Goal: Transaction & Acquisition: Download file/media

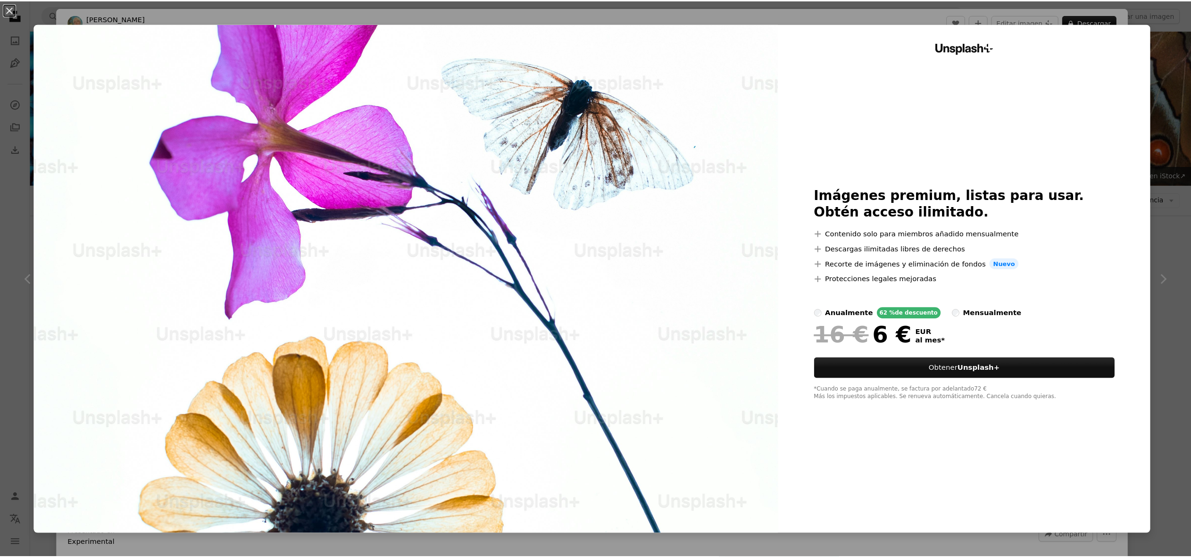
scroll to position [6705, 0]
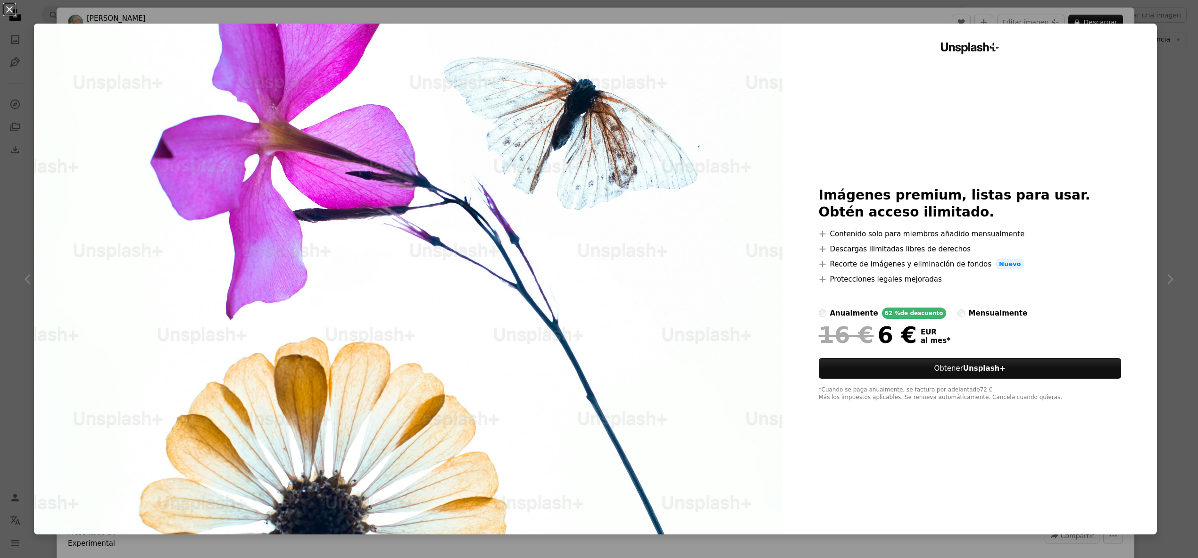
click at [13, 8] on button "An X shape" at bounding box center [9, 9] width 11 height 11
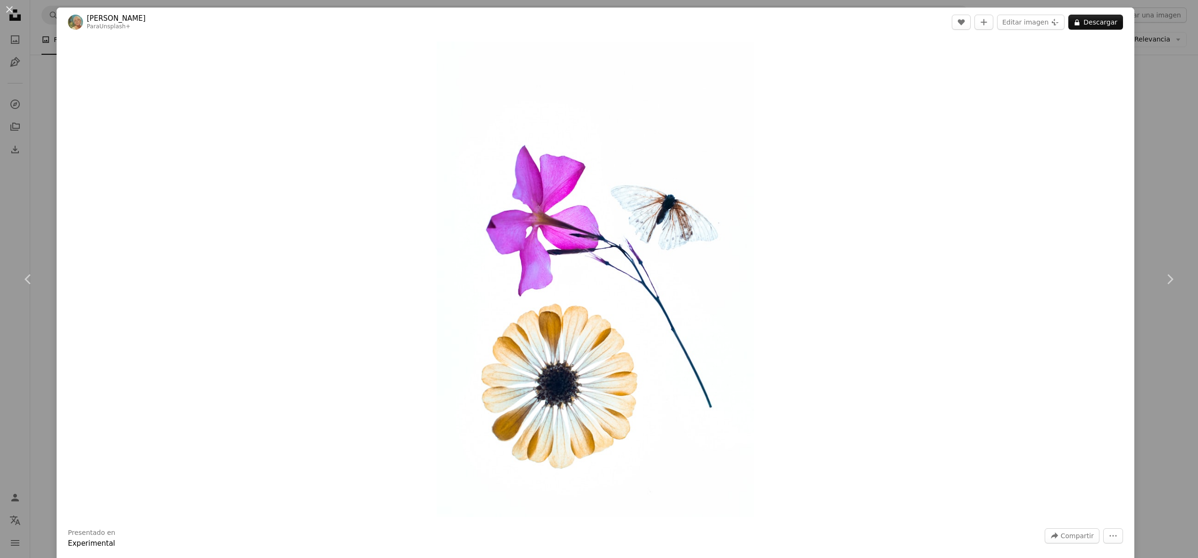
click at [1151, 206] on div "An X shape Chevron left Chevron right [PERSON_NAME] Para Unsplash+ A heart A pl…" at bounding box center [599, 279] width 1198 height 558
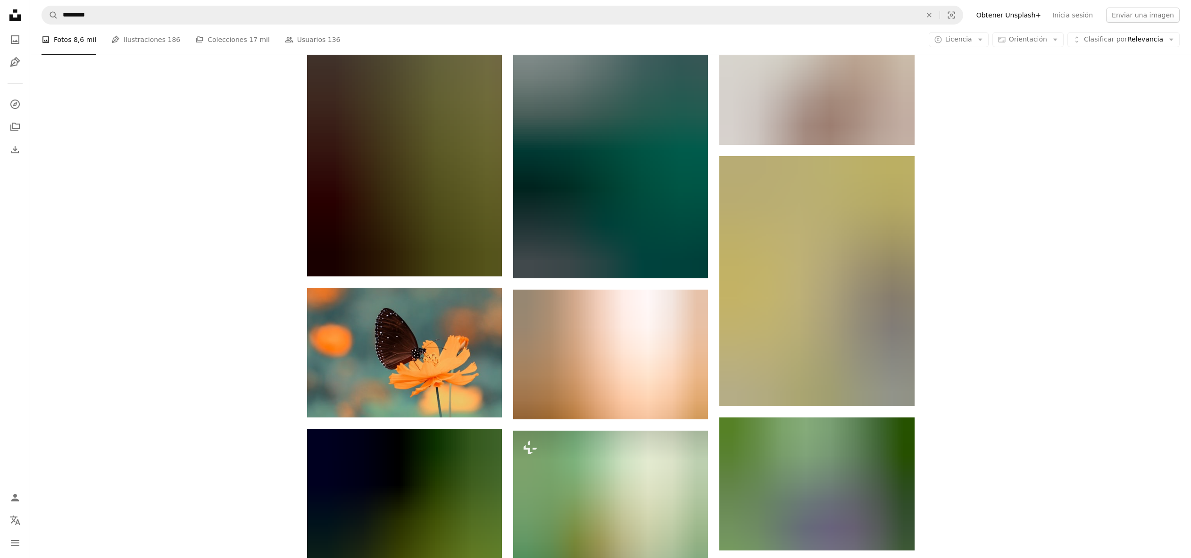
scroll to position [16178, 0]
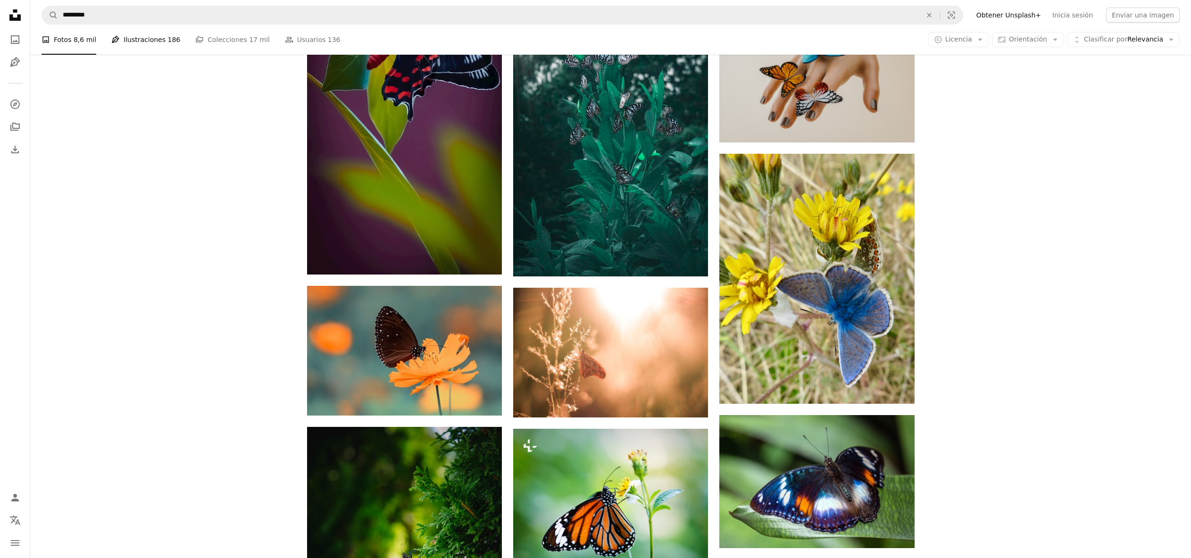
click at [142, 37] on link "Pen Tool Ilustraciones 186" at bounding box center [145, 40] width 69 height 30
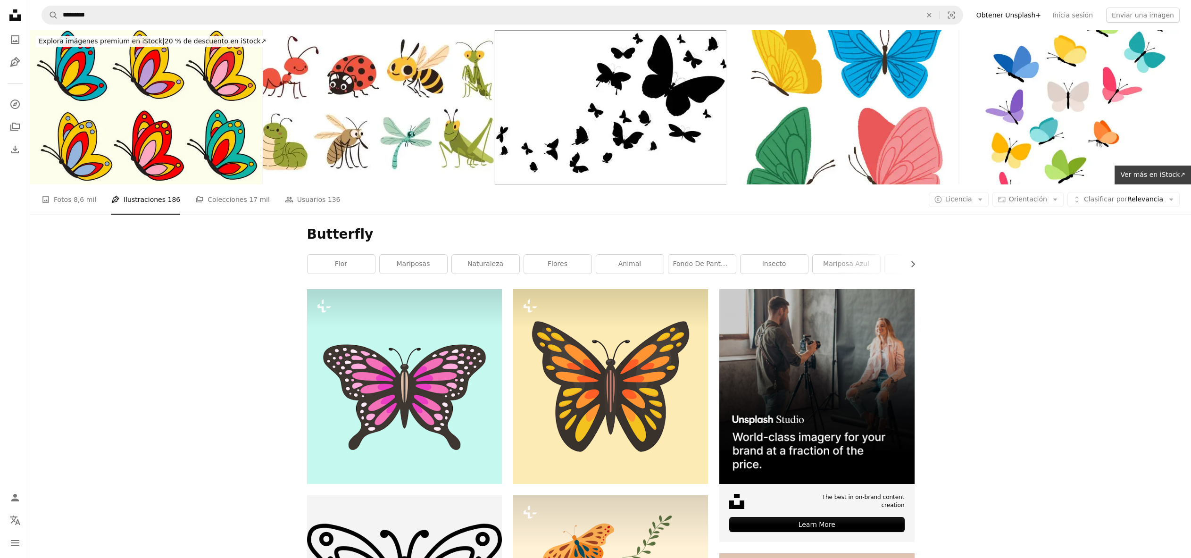
click at [10, 10] on icon "Unsplash logo Página de inicio de Unsplash" at bounding box center [15, 15] width 19 height 19
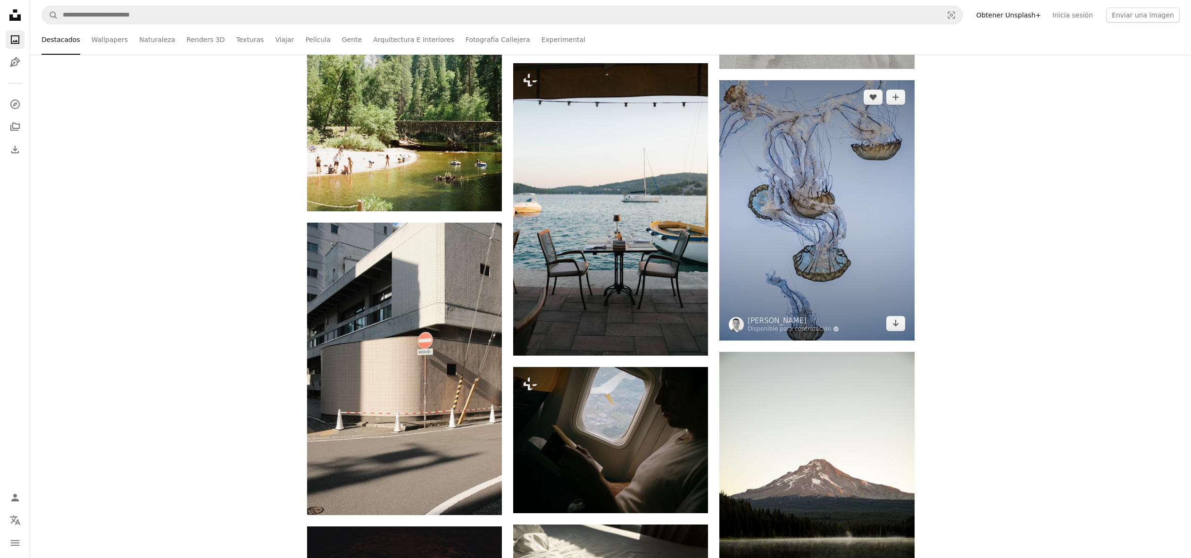
scroll to position [928, 0]
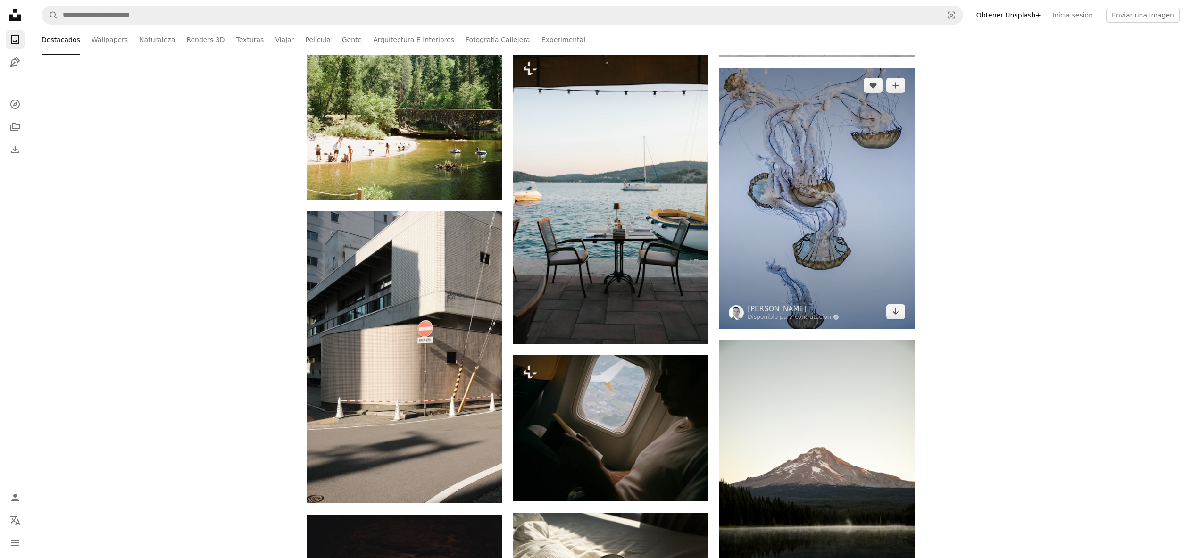
click at [836, 228] on img at bounding box center [817, 198] width 195 height 260
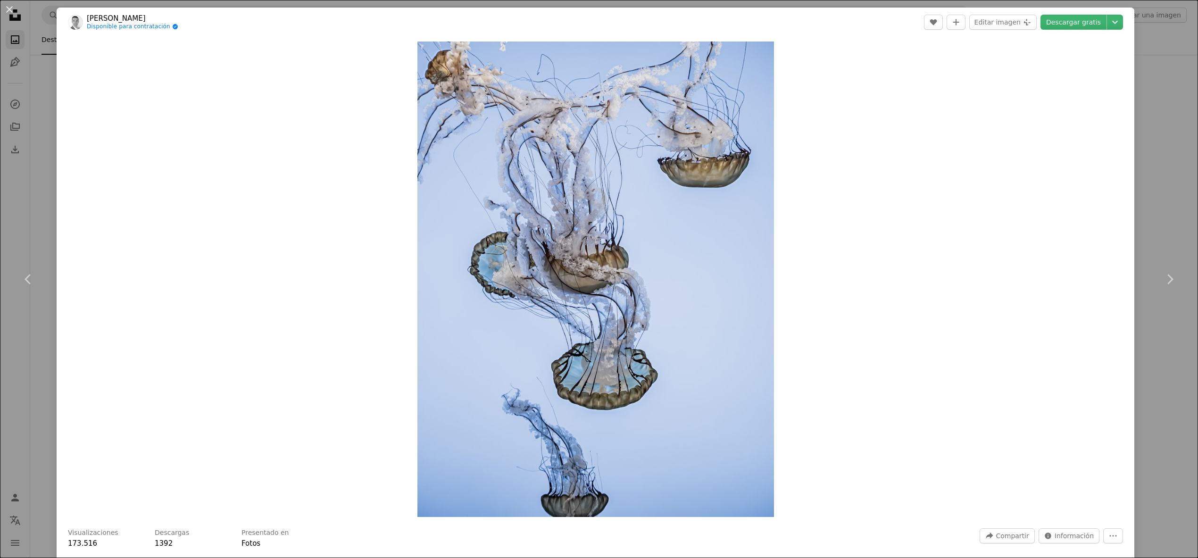
click at [1155, 183] on div "An X shape Chevron left Chevron right [PERSON_NAME] Disponible para contratació…" at bounding box center [599, 279] width 1198 height 558
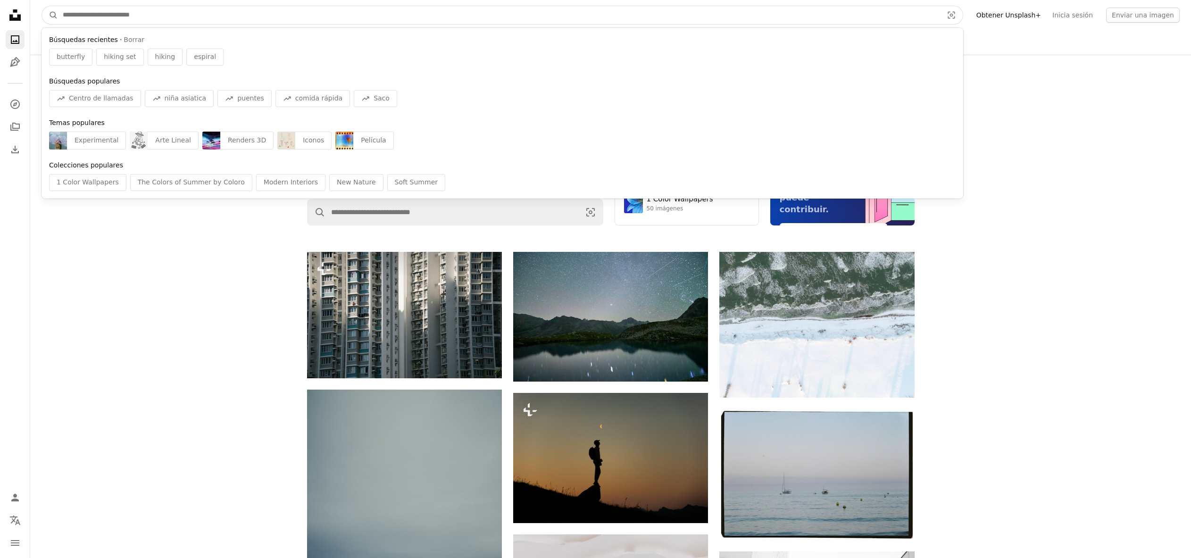
click at [75, 10] on input "Encuentra imágenes en todo el sitio" at bounding box center [499, 15] width 882 height 18
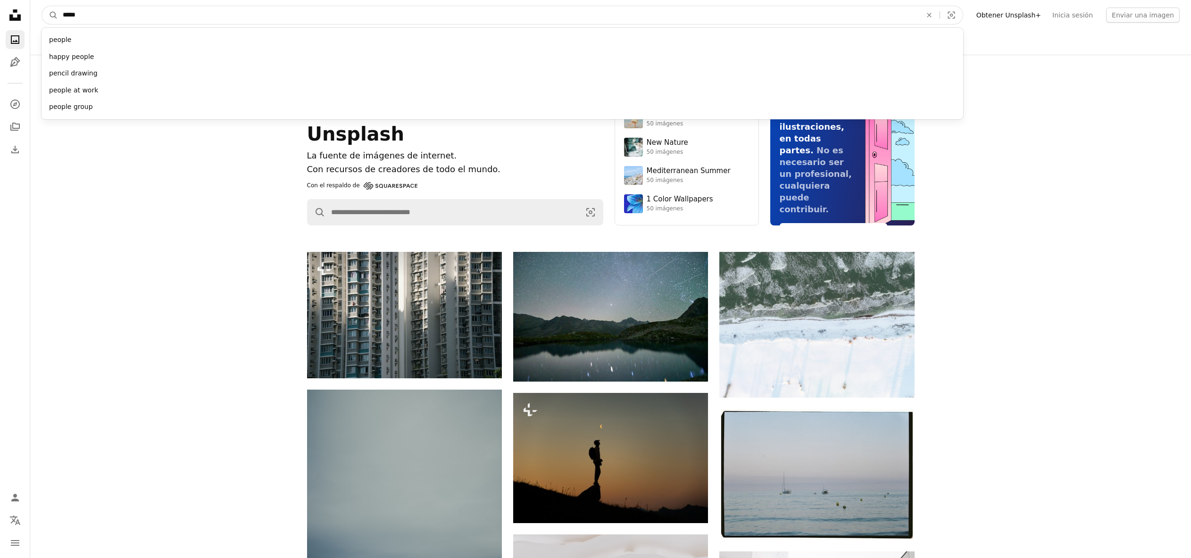
type input "******"
click button "A magnifying glass" at bounding box center [50, 15] width 16 height 18
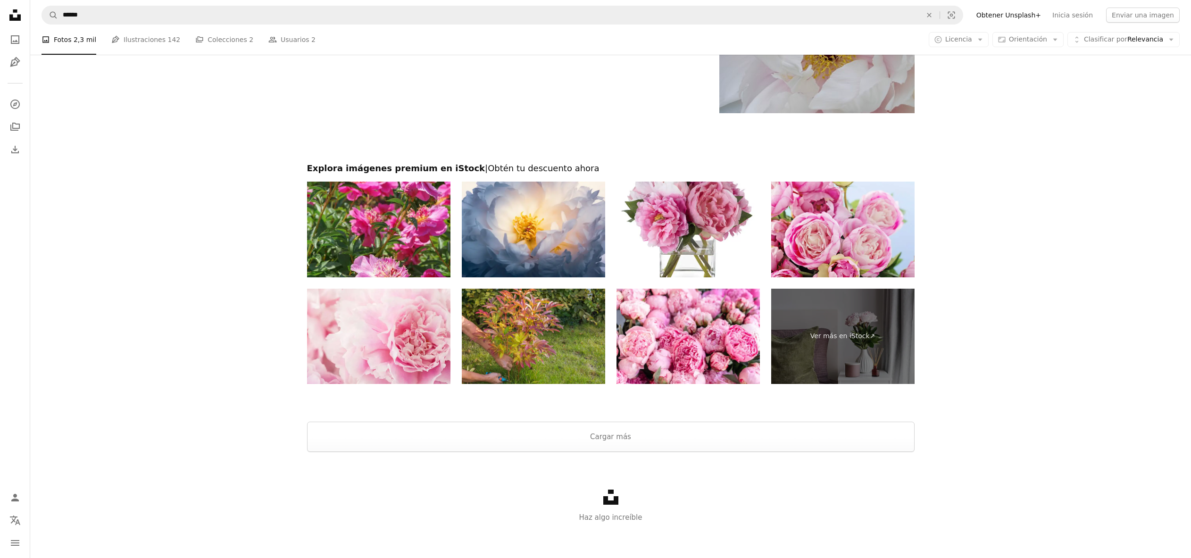
scroll to position [2054, 0]
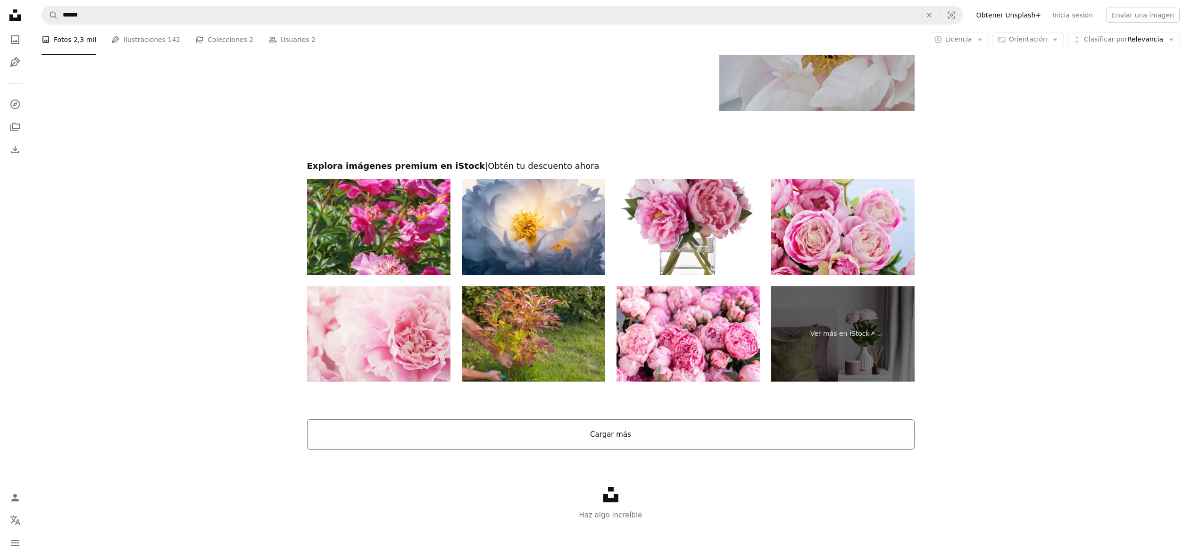
click at [613, 427] on button "Cargar más" at bounding box center [611, 434] width 608 height 30
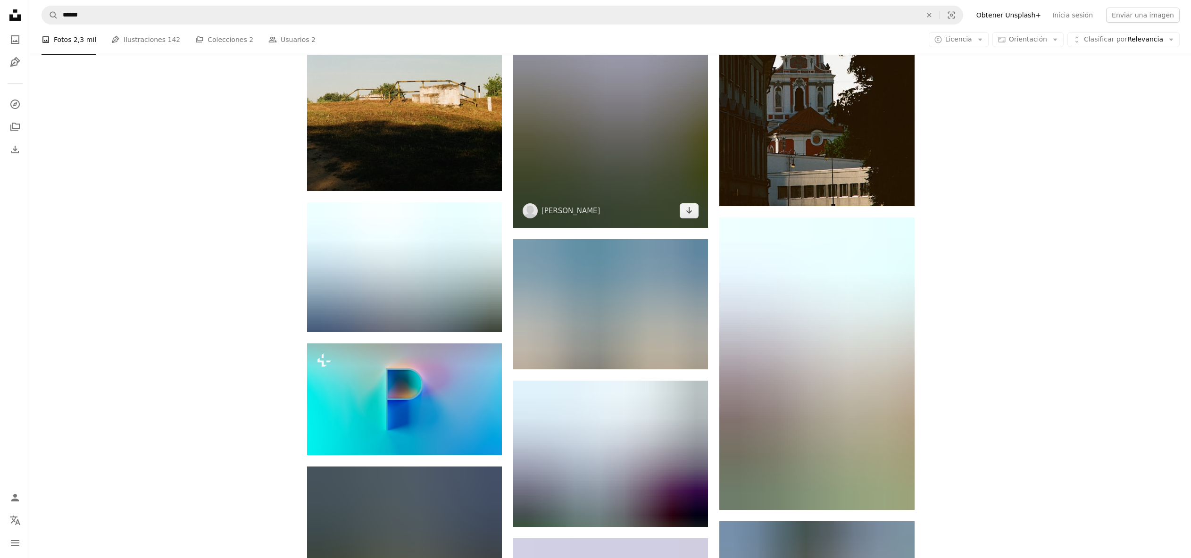
scroll to position [10263, 0]
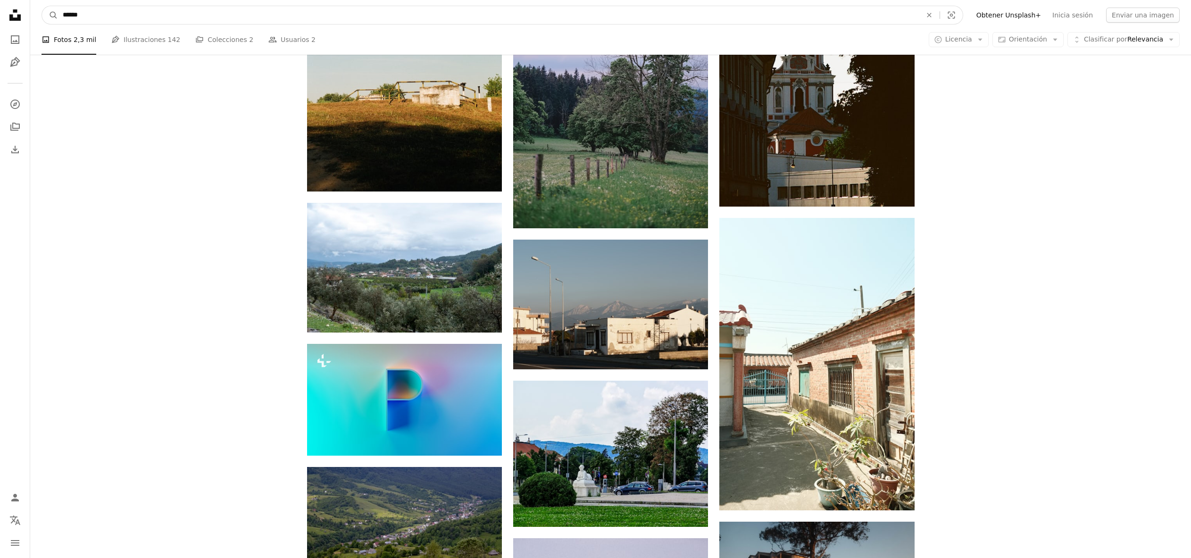
drag, startPoint x: 91, startPoint y: 14, endPoint x: 33, endPoint y: 13, distance: 58.0
click at [33, 13] on nav "A magnifying glass ****** An X shape Visual search Filters Obtener Unsplash+ In…" at bounding box center [610, 15] width 1161 height 30
type input "******"
click button "A magnifying glass" at bounding box center [50, 15] width 16 height 18
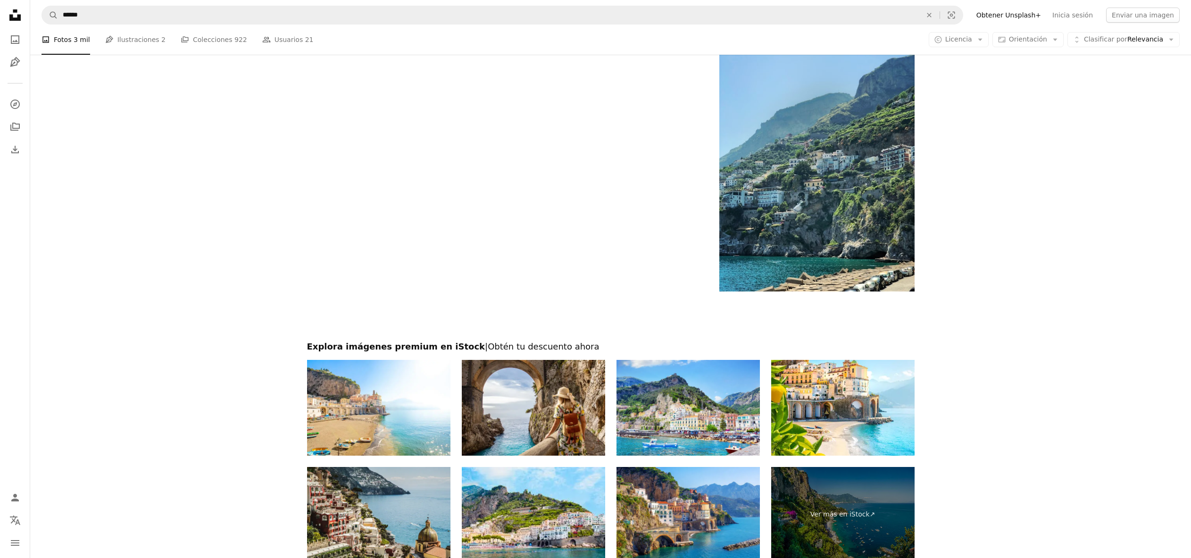
scroll to position [2023, 0]
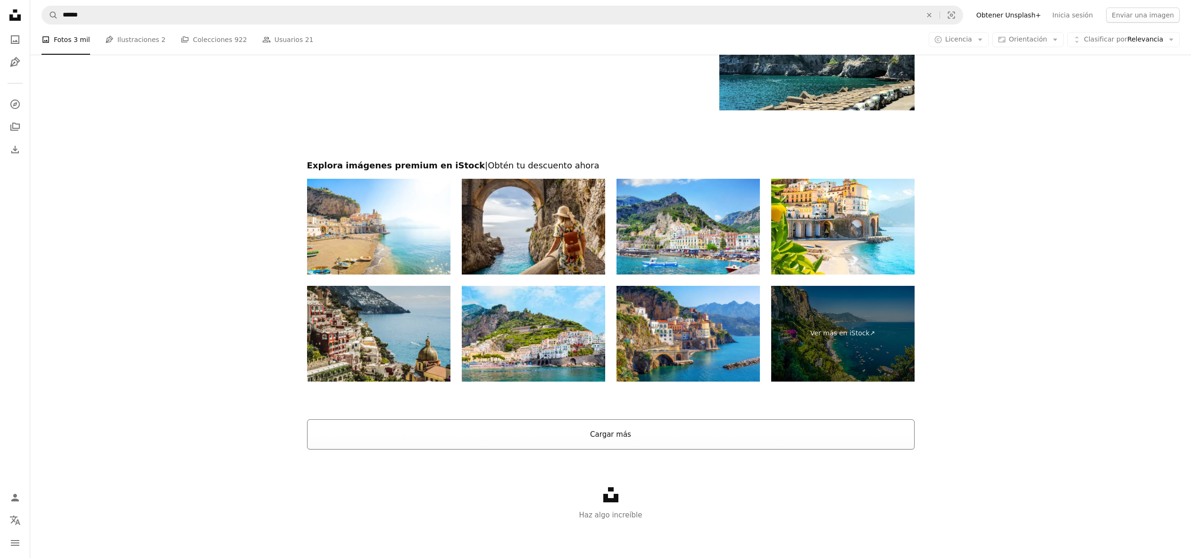
click at [599, 432] on button "Cargar más" at bounding box center [611, 434] width 608 height 30
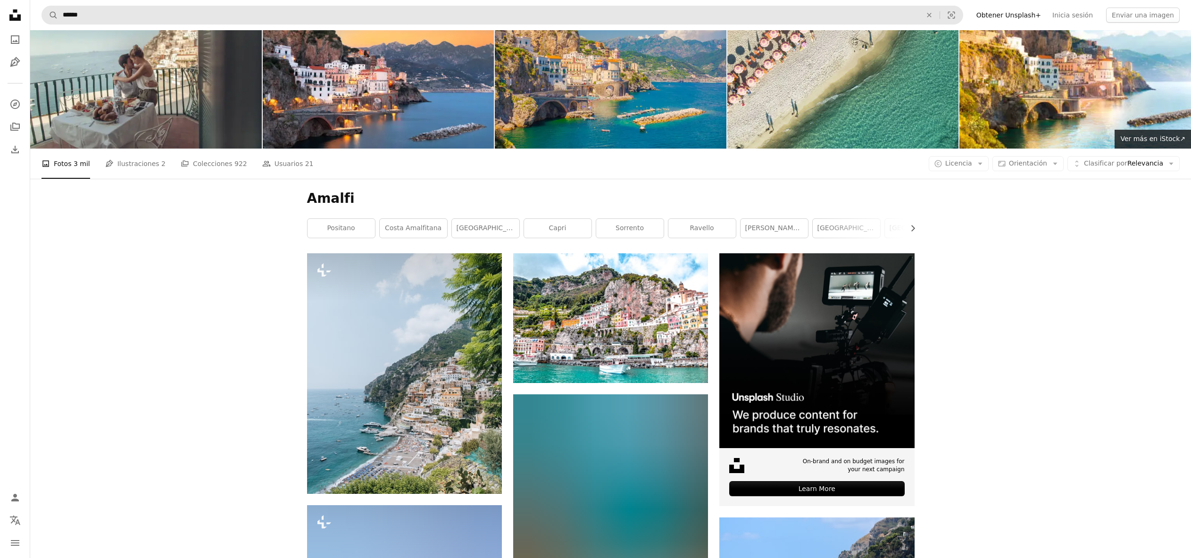
scroll to position [0, 0]
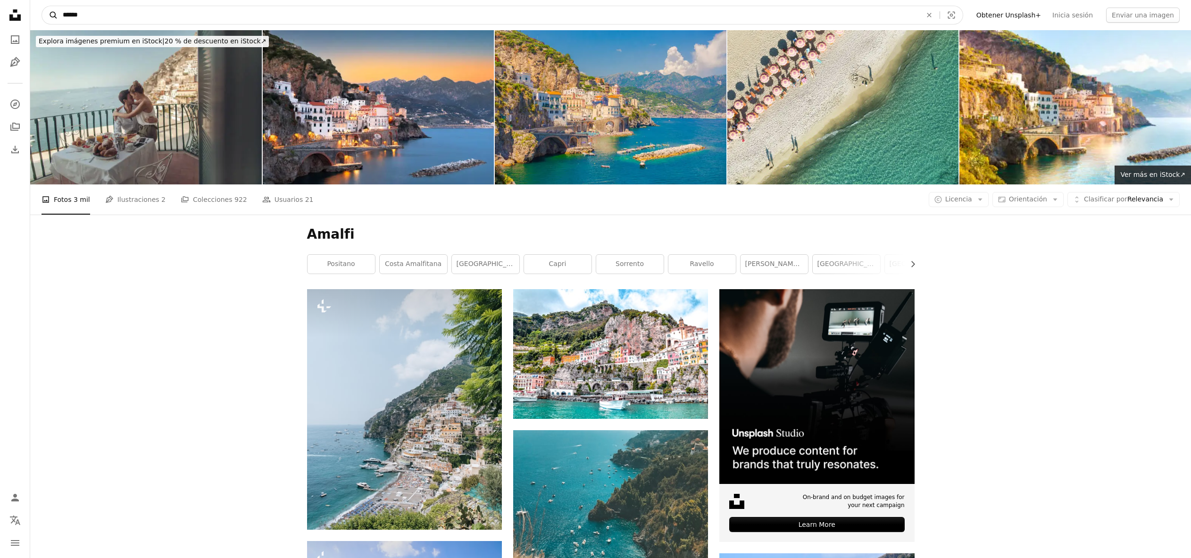
drag, startPoint x: 94, startPoint y: 15, endPoint x: 46, endPoint y: 12, distance: 47.8
click at [46, 12] on form "A magnifying glass ****** An X shape Visual search" at bounding box center [503, 15] width 922 height 19
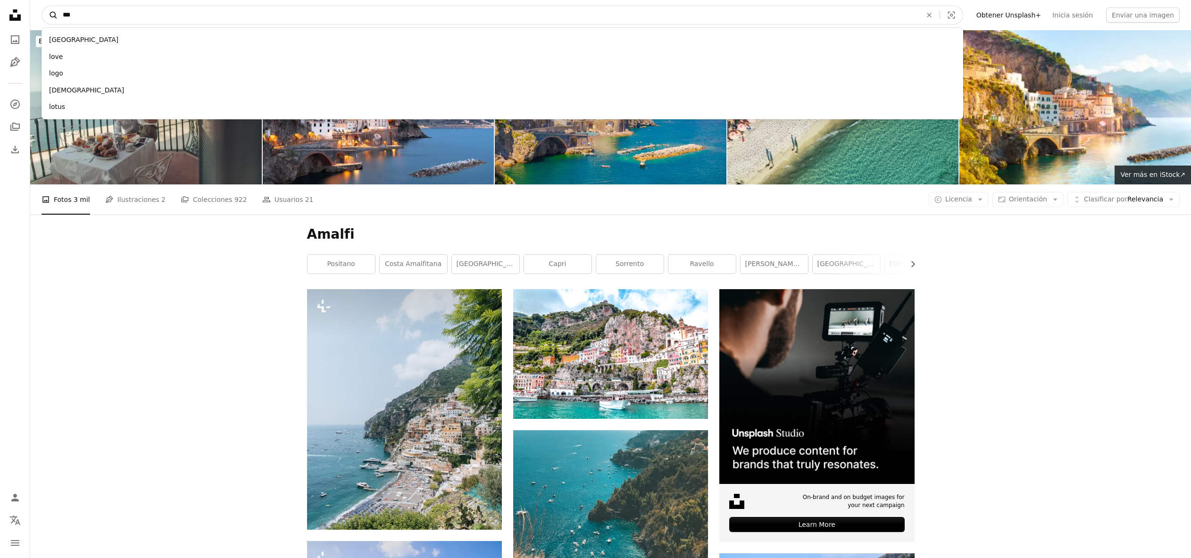
type input "****"
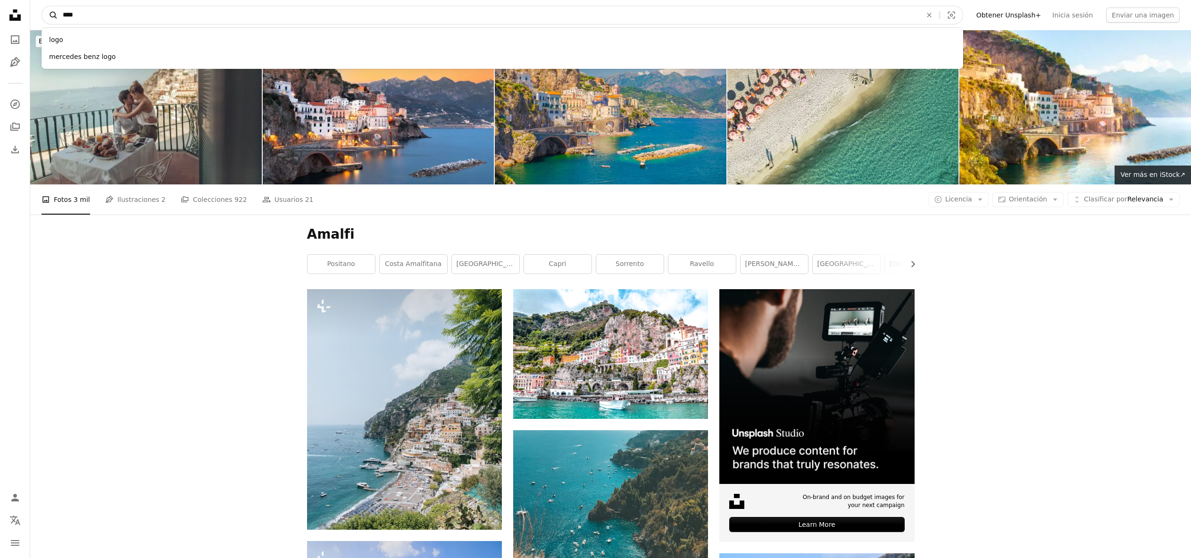
click button "A magnifying glass" at bounding box center [50, 15] width 16 height 18
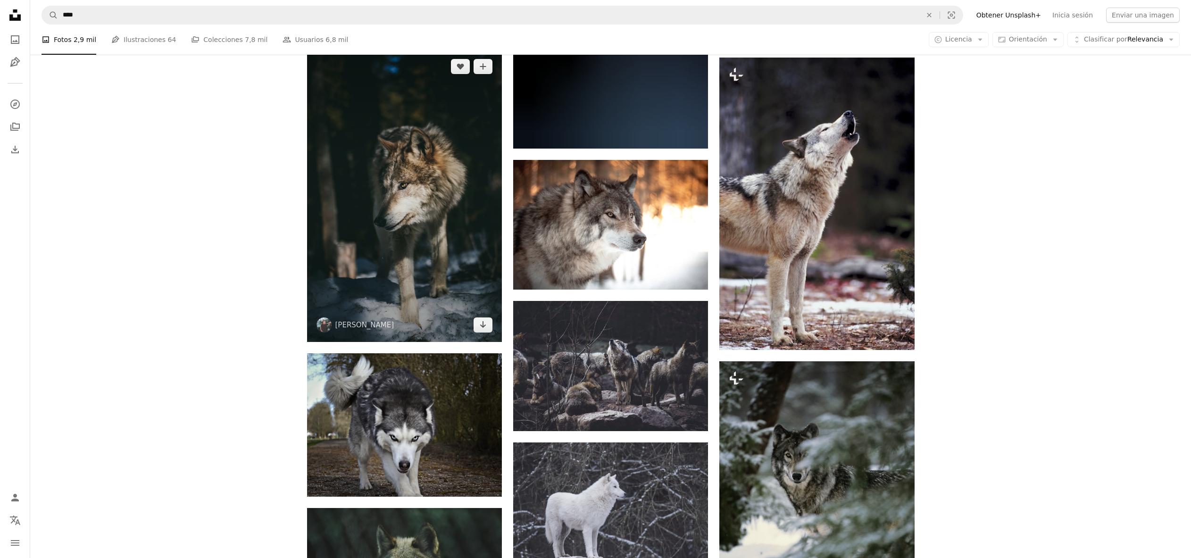
scroll to position [943, 0]
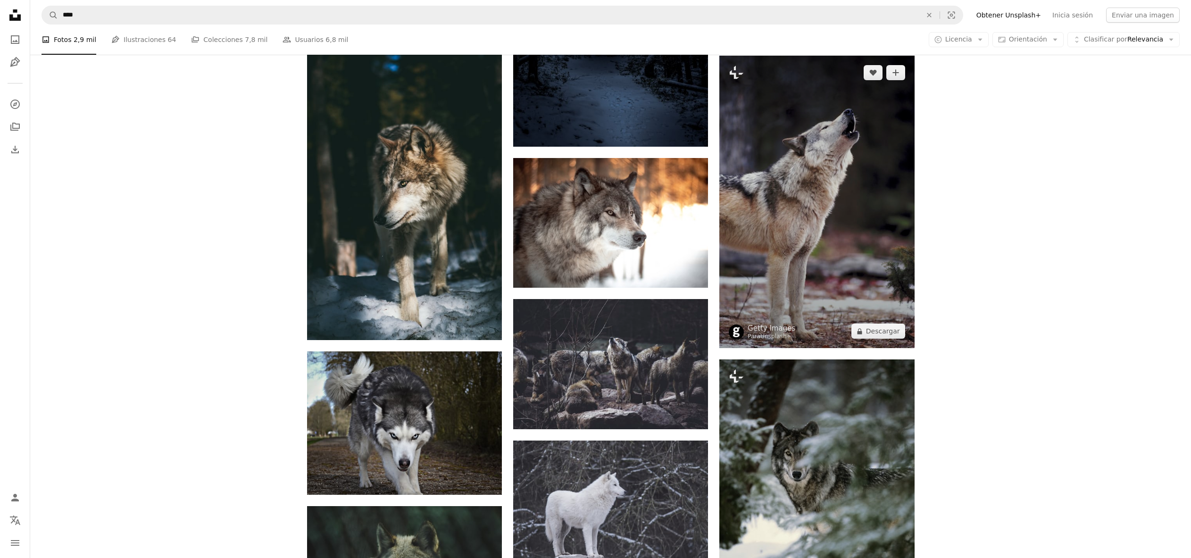
click at [766, 242] on img at bounding box center [817, 202] width 195 height 293
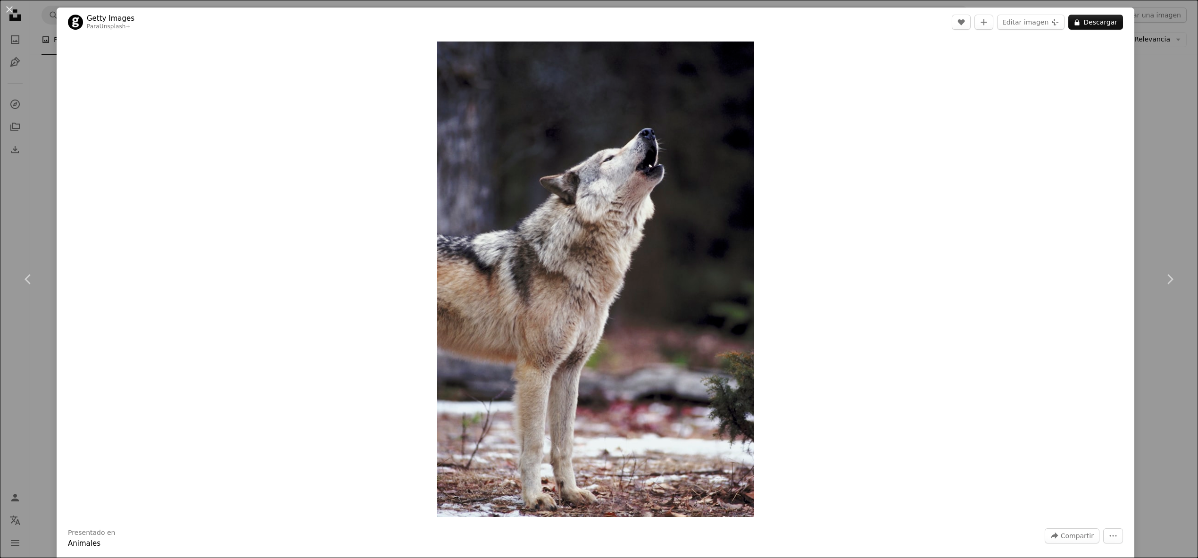
click at [37, 181] on div "An X shape Chevron left Chevron right Getty Images Para Unsplash+ A heart A plu…" at bounding box center [599, 279] width 1198 height 558
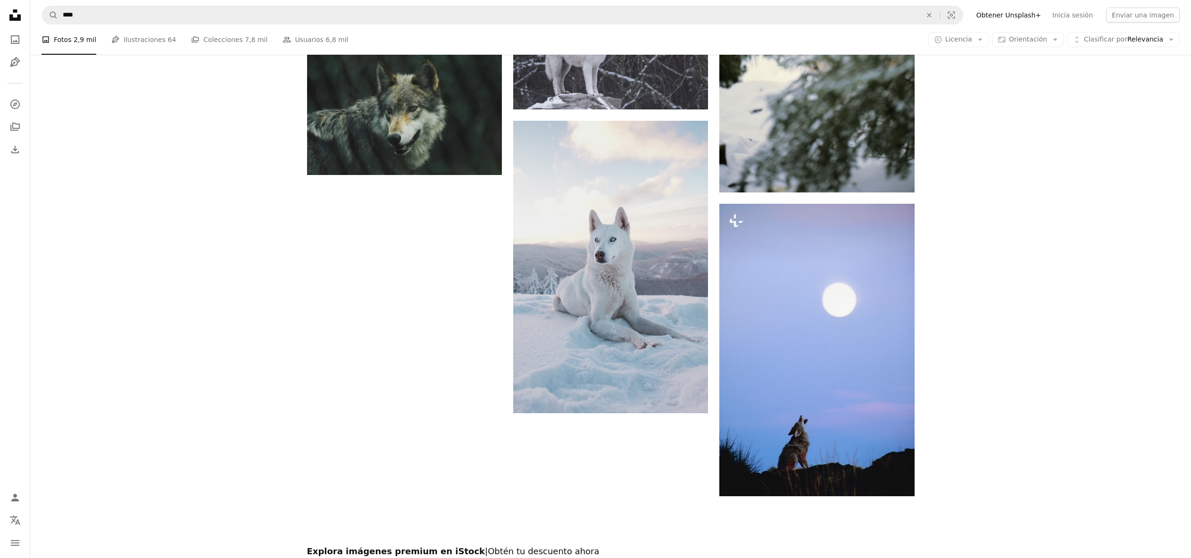
scroll to position [1416, 0]
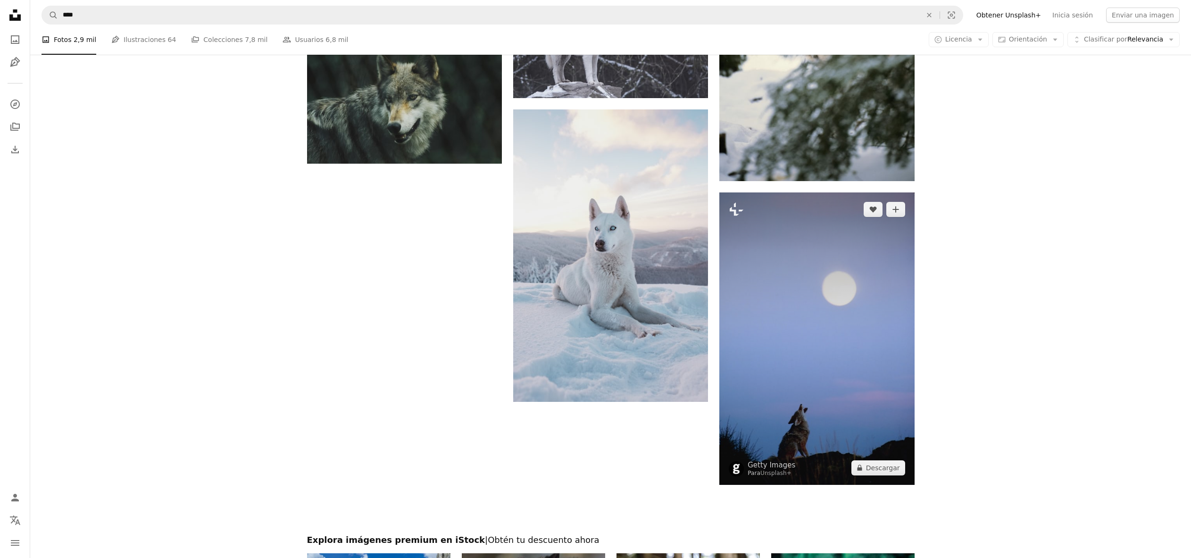
click at [813, 335] on img at bounding box center [817, 339] width 195 height 292
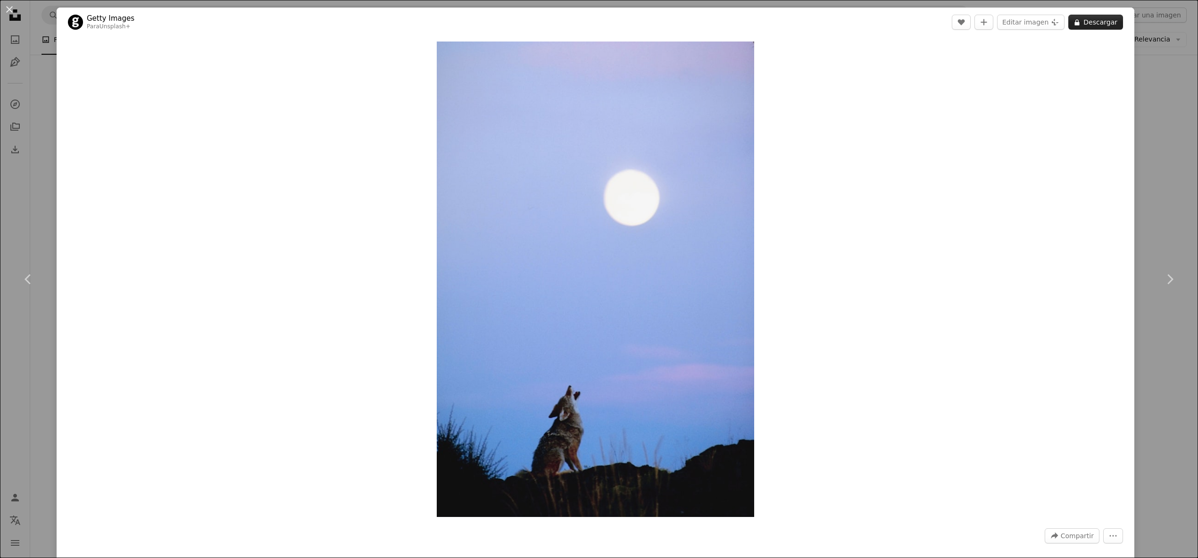
click at [1089, 22] on button "A lock Descargar" at bounding box center [1096, 22] width 55 height 15
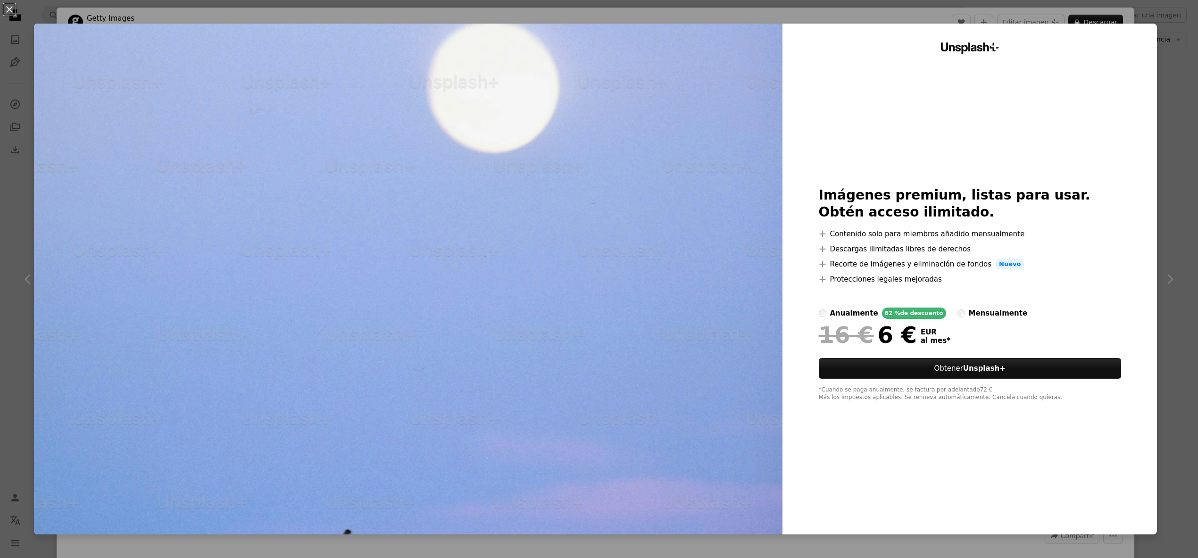
click at [1172, 90] on div "An X shape Unsplash+ Imágenes premium, listas para usar. Obtén acceso ilimitado…" at bounding box center [599, 279] width 1198 height 558
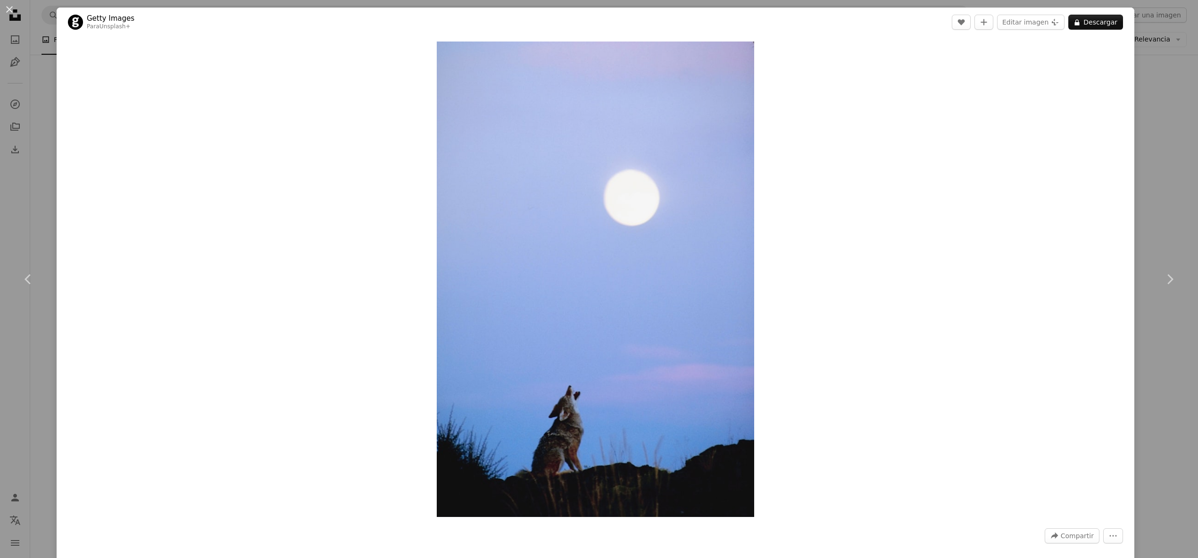
click at [32, 78] on div "An X shape Chevron left Chevron right Getty Images Para Unsplash+ A heart A plu…" at bounding box center [599, 279] width 1198 height 558
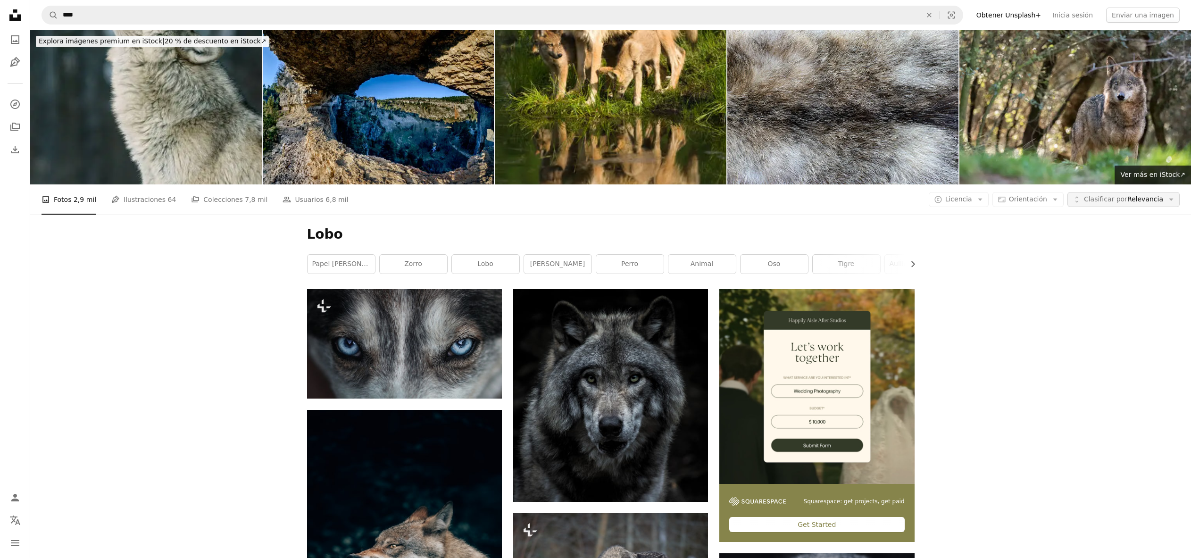
click at [1108, 201] on span "Clasificar por" at bounding box center [1105, 199] width 43 height 8
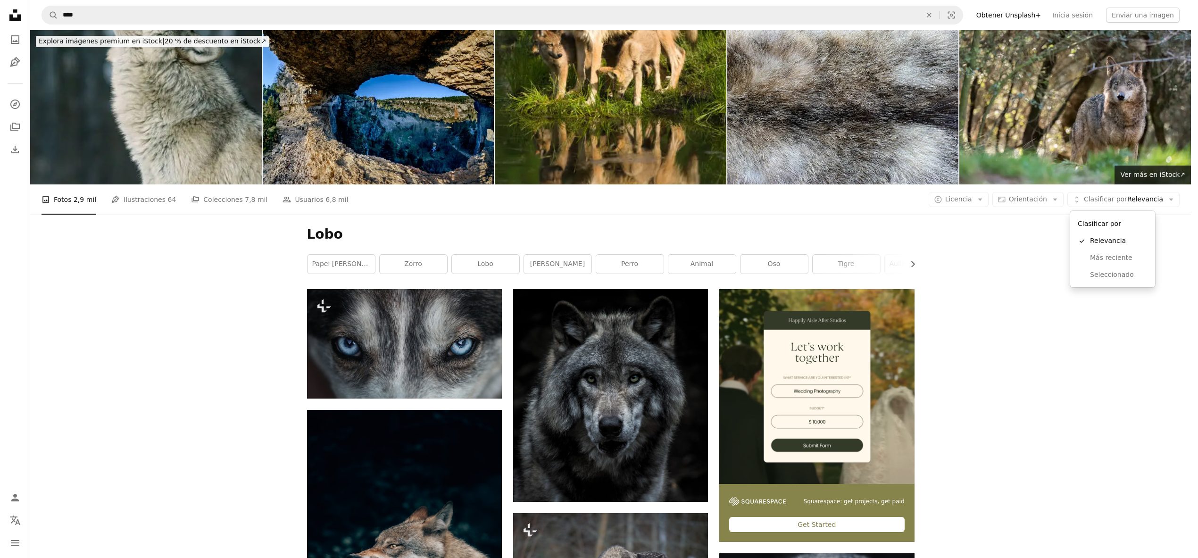
click at [963, 202] on body "A X shape Unsplash utiliza cookies y tecnologías similares para proteger nuestr…" at bounding box center [595, 279] width 1191 height 558
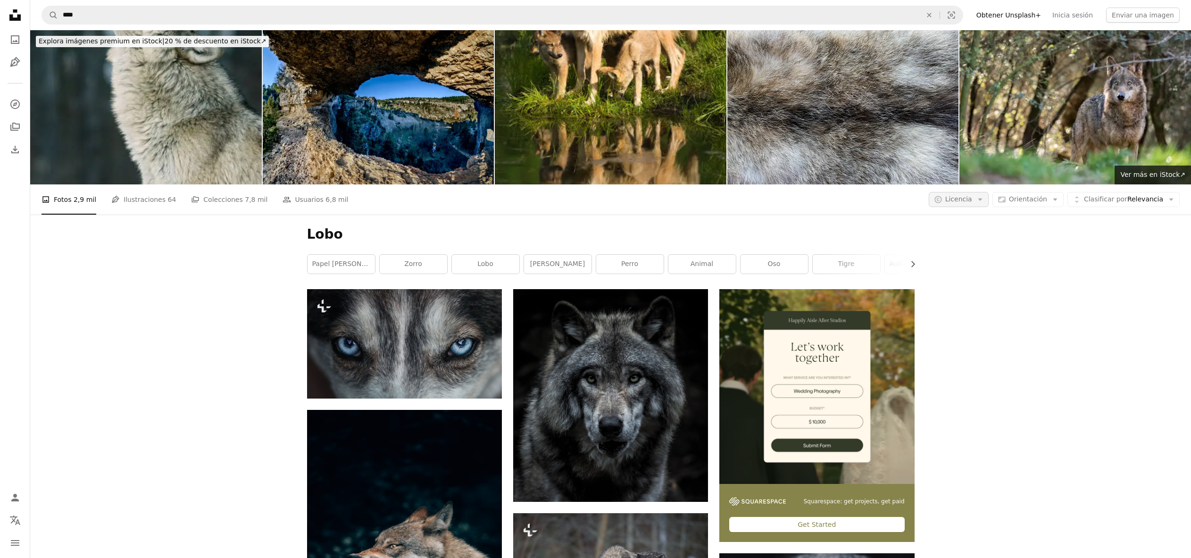
click at [963, 202] on span "Licencia" at bounding box center [959, 199] width 27 height 8
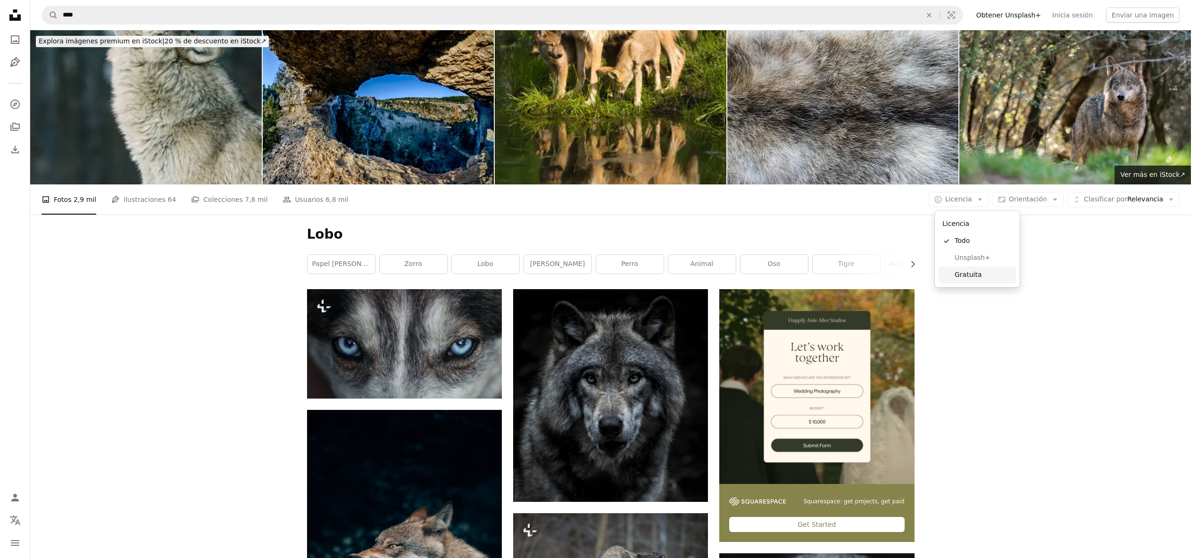
click at [971, 276] on span "Gratuita" at bounding box center [984, 274] width 58 height 9
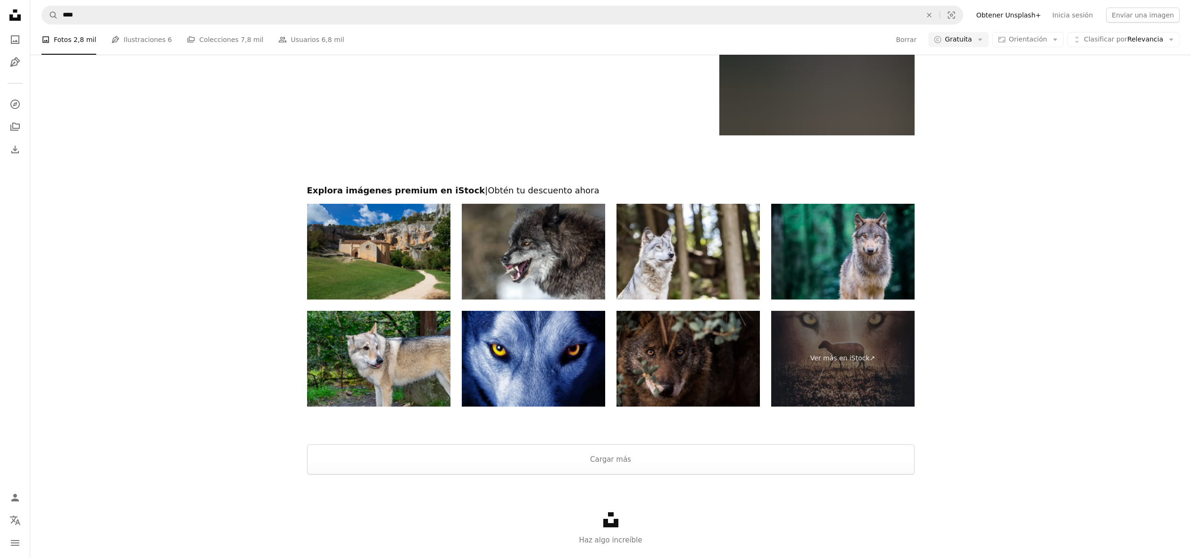
scroll to position [1898, 0]
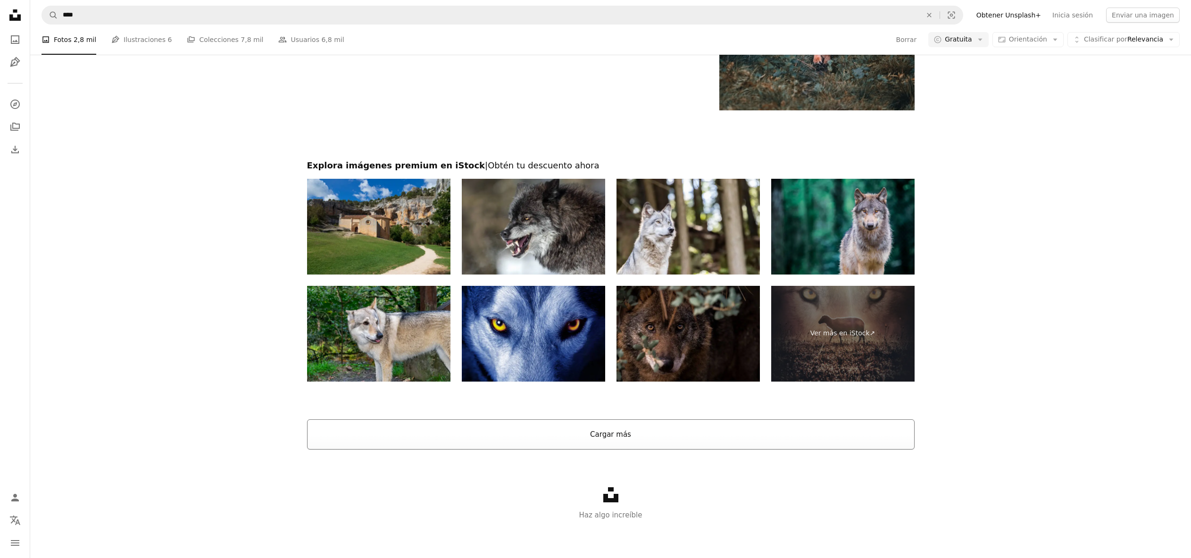
click at [602, 428] on button "Cargar más" at bounding box center [611, 434] width 608 height 30
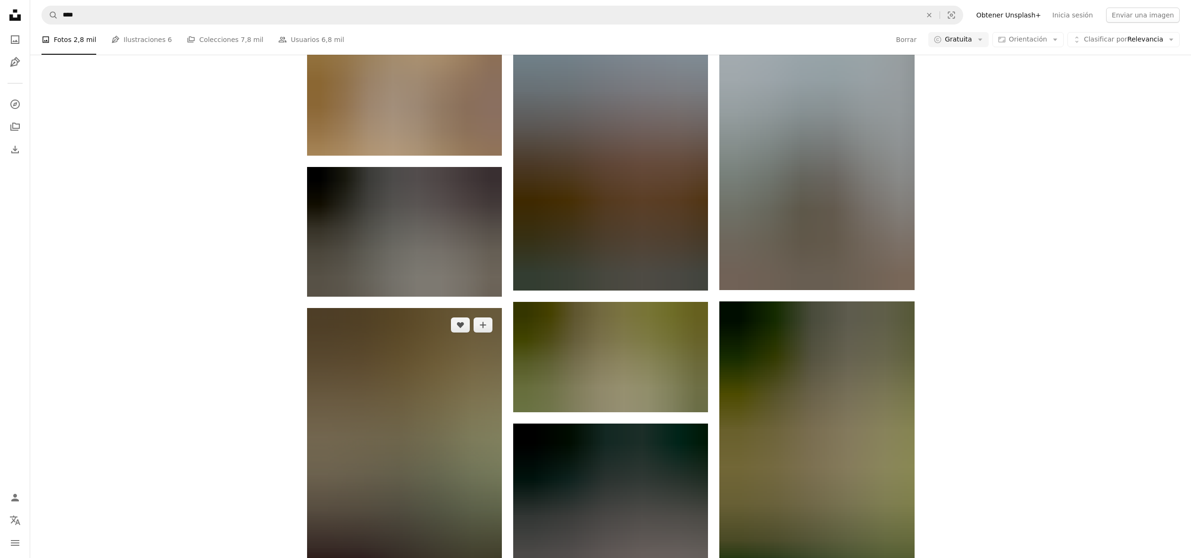
scroll to position [24833, 0]
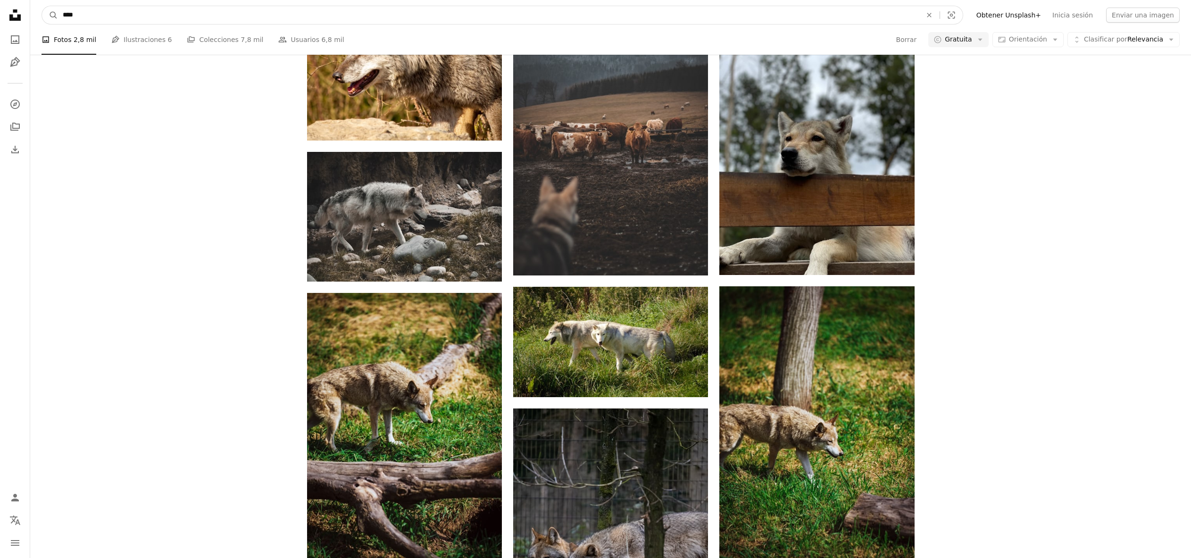
click at [92, 18] on input "****" at bounding box center [488, 15] width 861 height 18
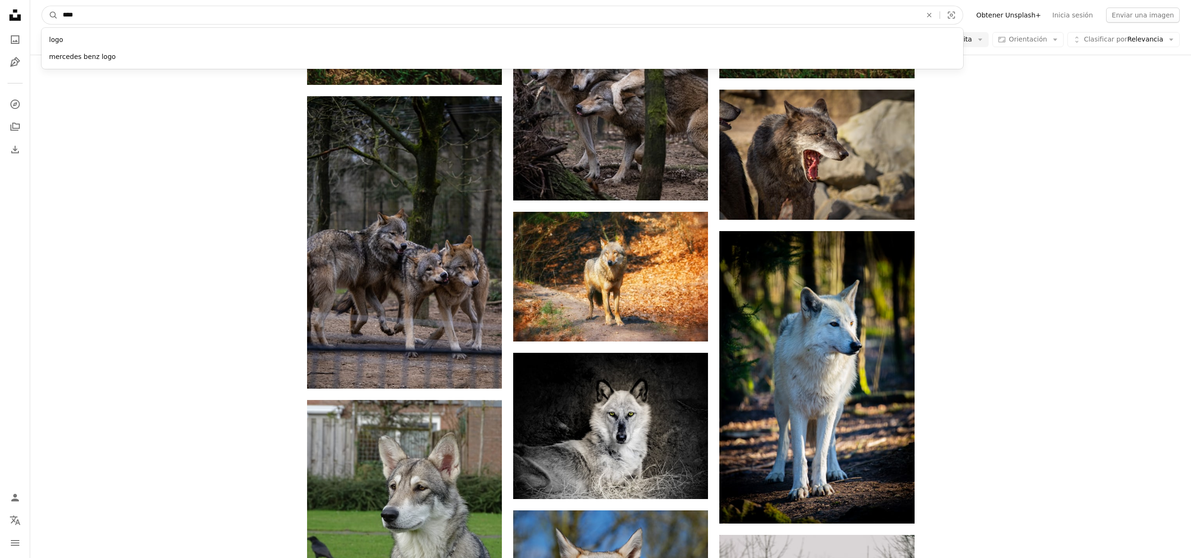
scroll to position [25325, 0]
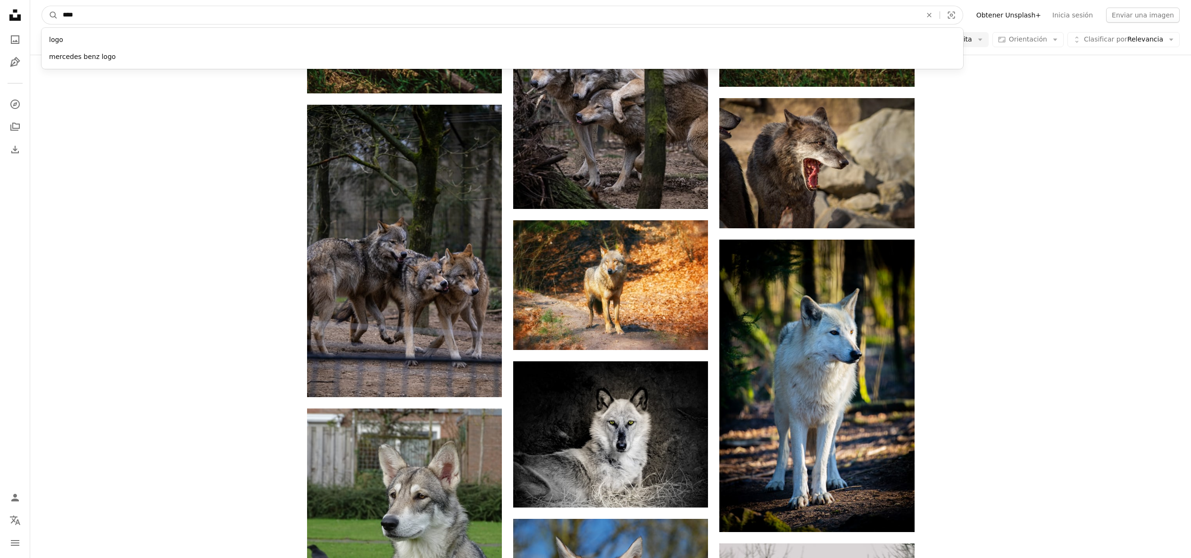
drag, startPoint x: 94, startPoint y: 17, endPoint x: 25, endPoint y: 7, distance: 70.5
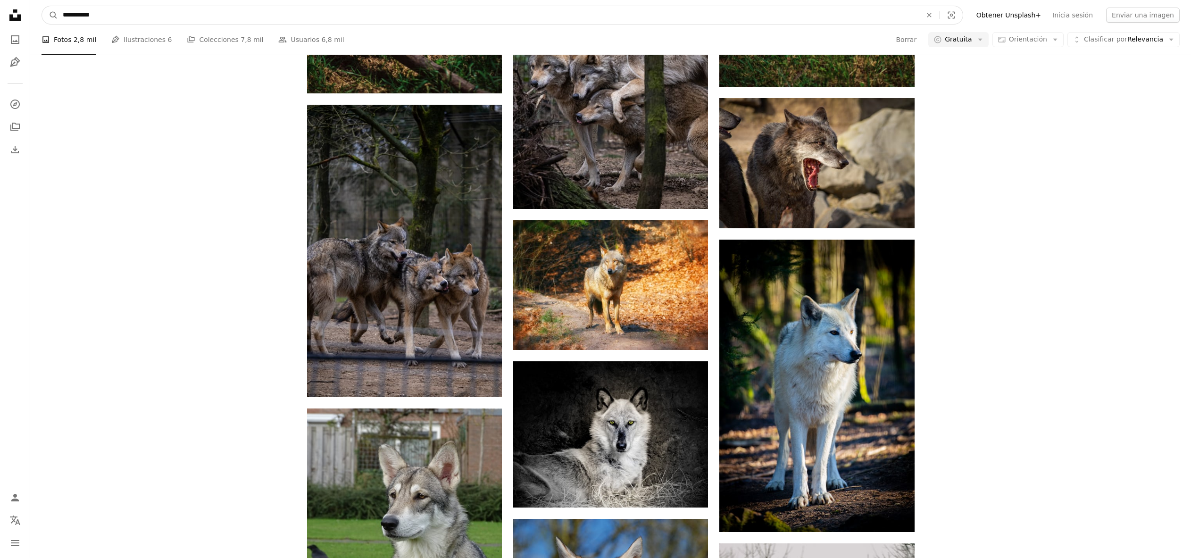
type input "**********"
click button "A magnifying glass" at bounding box center [50, 15] width 16 height 18
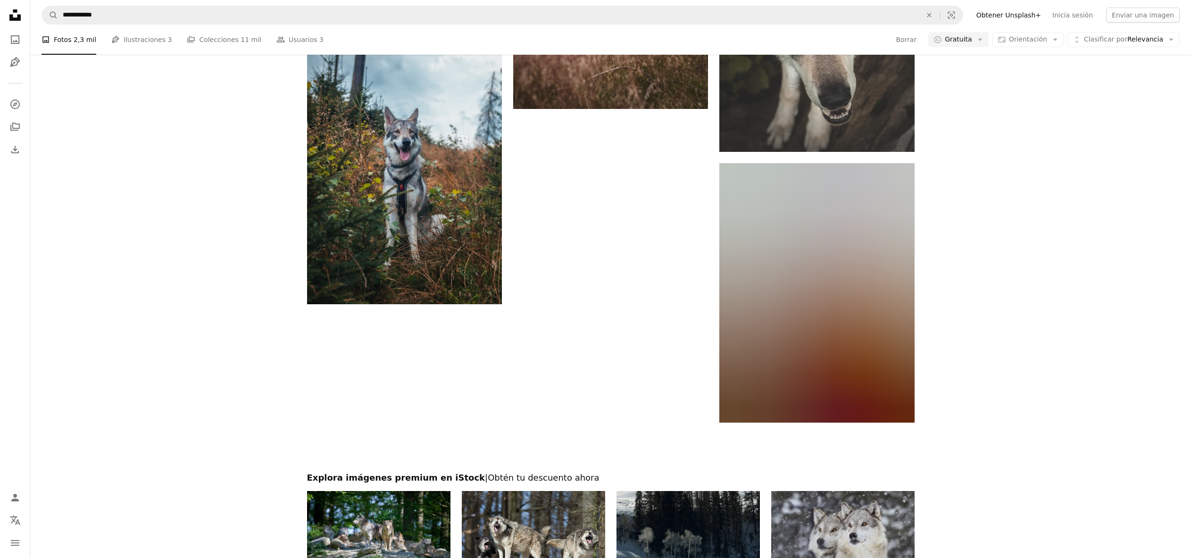
scroll to position [2002, 0]
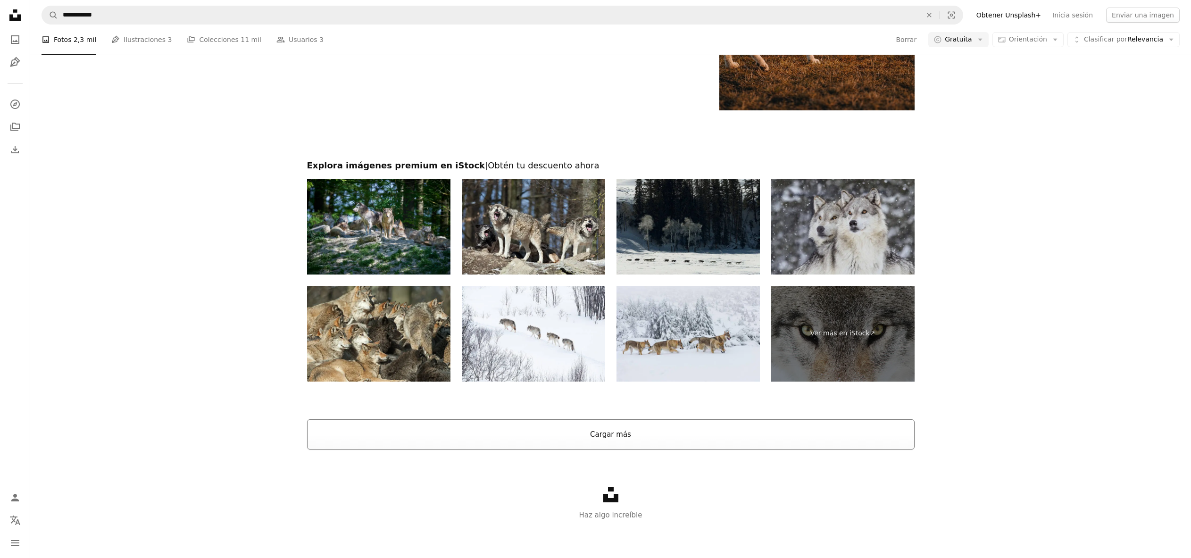
click at [617, 433] on button "Cargar más" at bounding box center [611, 434] width 608 height 30
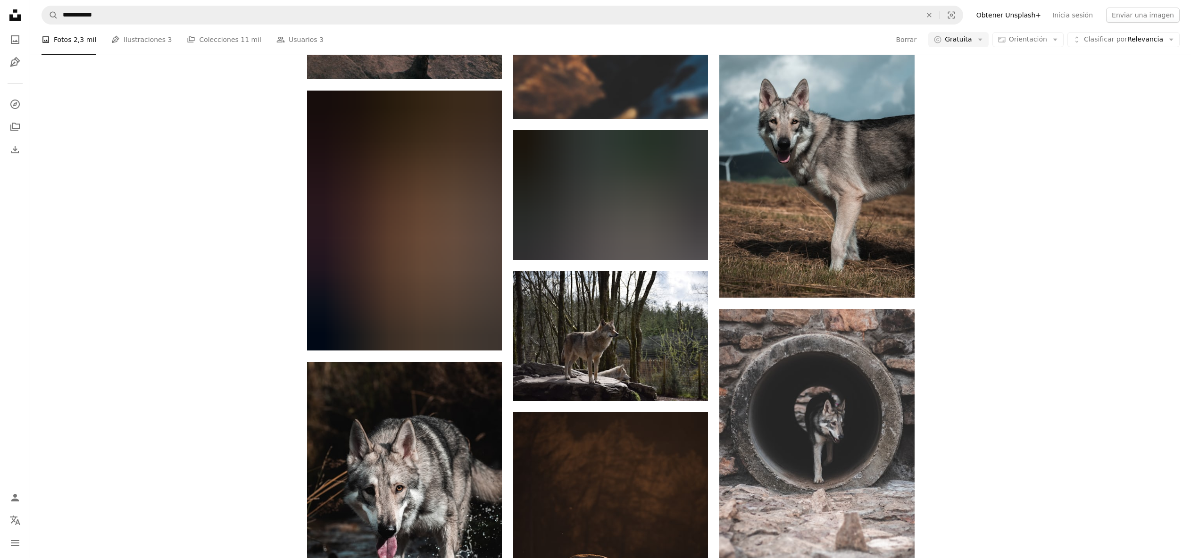
scroll to position [6309, 0]
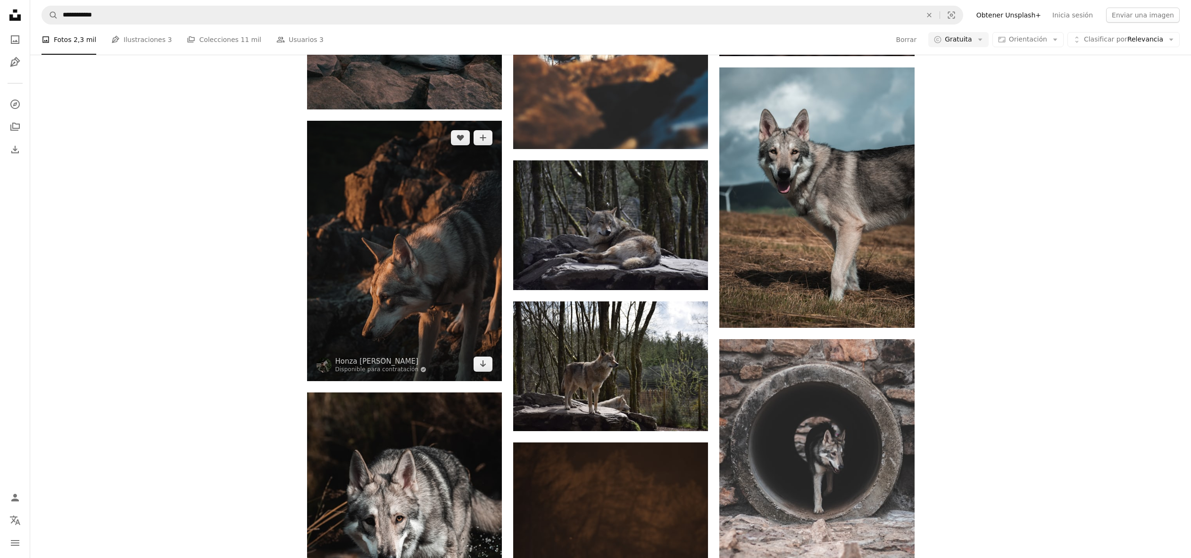
click at [394, 330] on img at bounding box center [404, 251] width 195 height 260
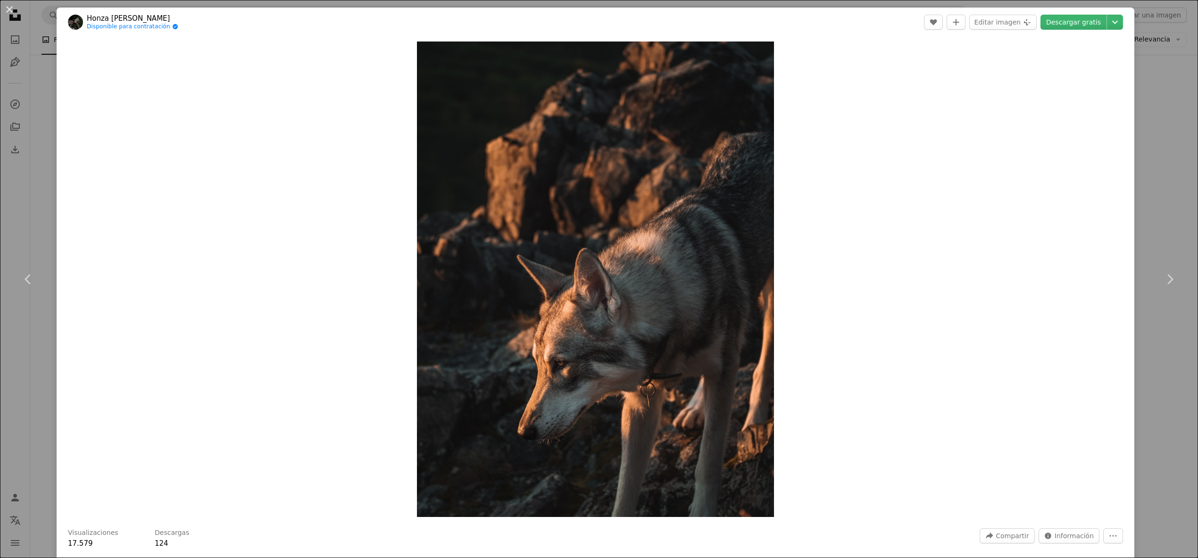
click at [37, 114] on div "An X shape Chevron left Chevron right Honza [PERSON_NAME] Disponible para contr…" at bounding box center [599, 279] width 1198 height 558
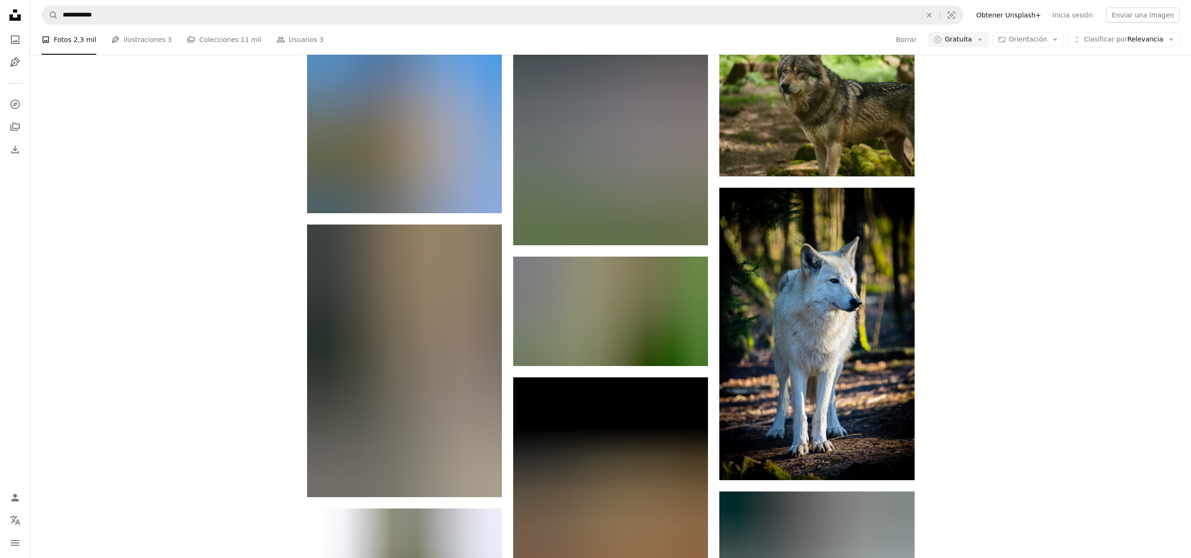
scroll to position [23958, 0]
